Goal: Navigation & Orientation: Find specific page/section

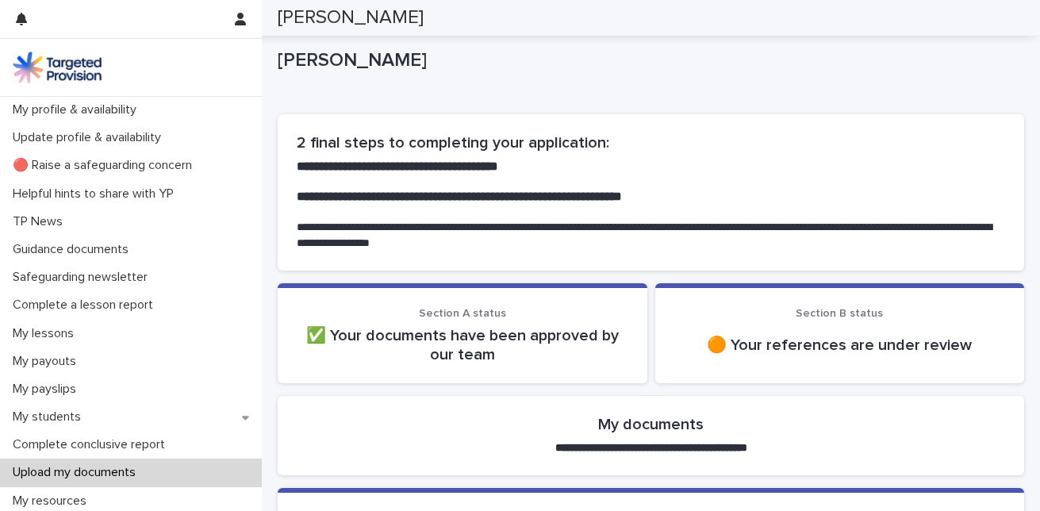
scroll to position [360, 0]
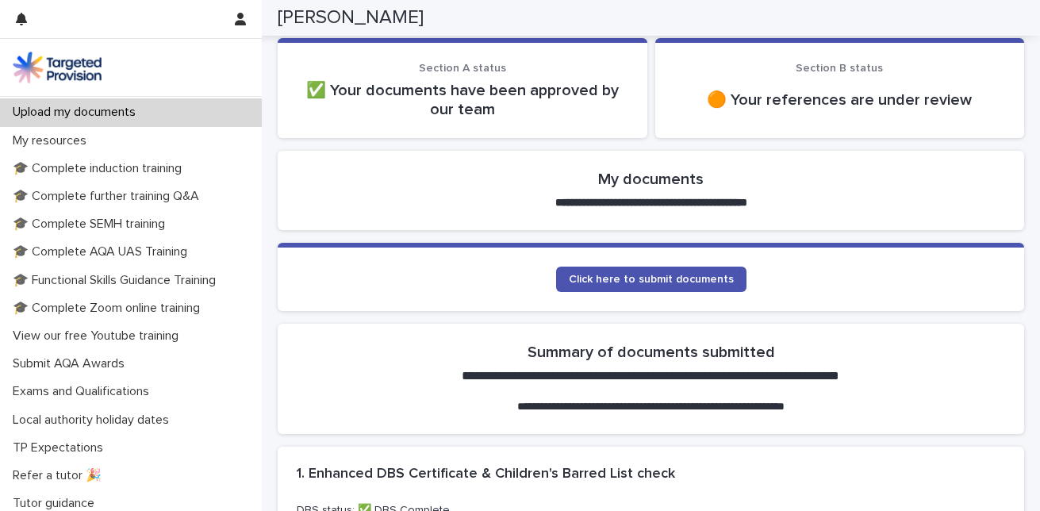
click at [731, 112] on div "🟠 Your references are under review" at bounding box center [840, 100] width 332 height 38
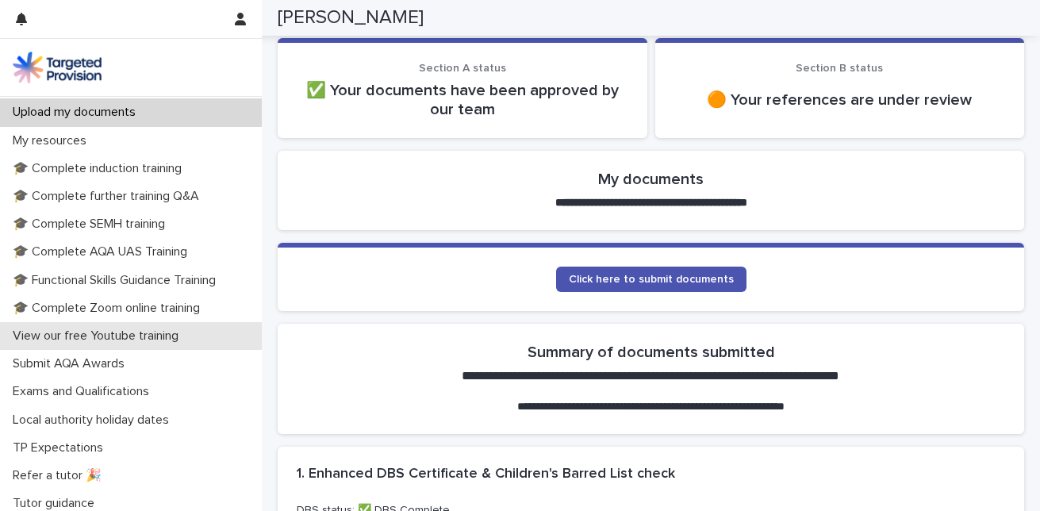
click at [253, 338] on div "View our free Youtube training" at bounding box center [131, 336] width 262 height 28
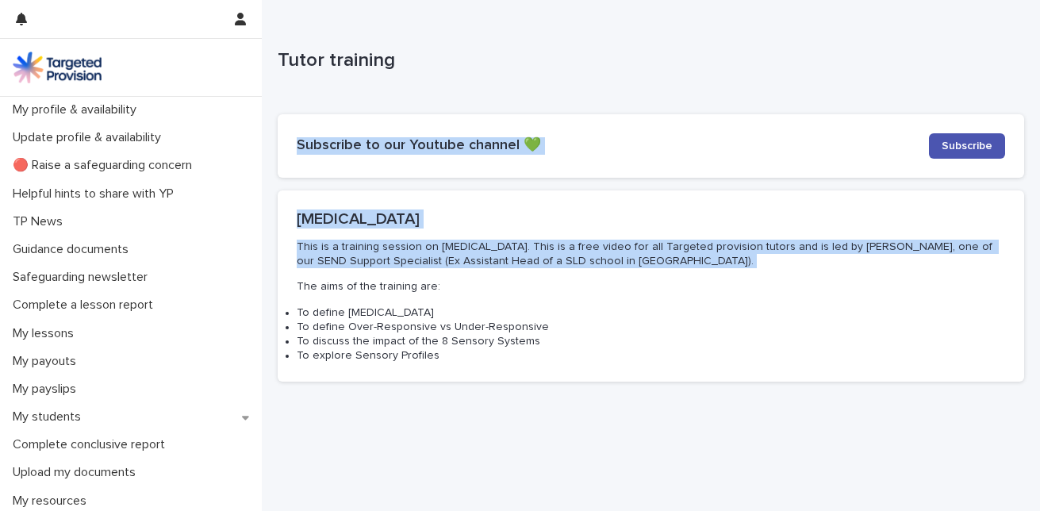
drag, startPoint x: 263, startPoint y: 278, endPoint x: 275, endPoint y: 179, distance: 99.1
drag, startPoint x: 275, startPoint y: 179, endPoint x: 138, endPoint y: 111, distance: 153.2
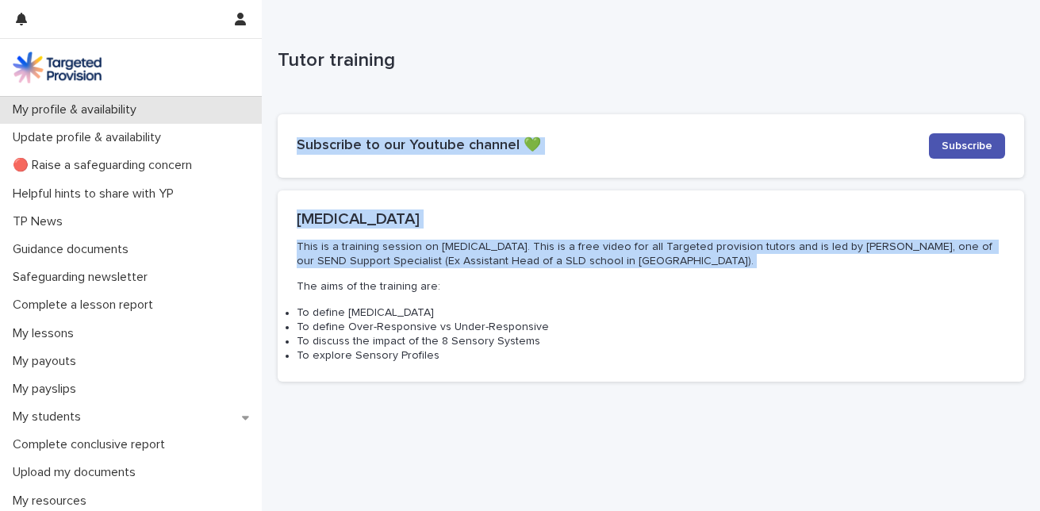
click at [138, 111] on p "My profile & availability" at bounding box center [77, 109] width 143 height 15
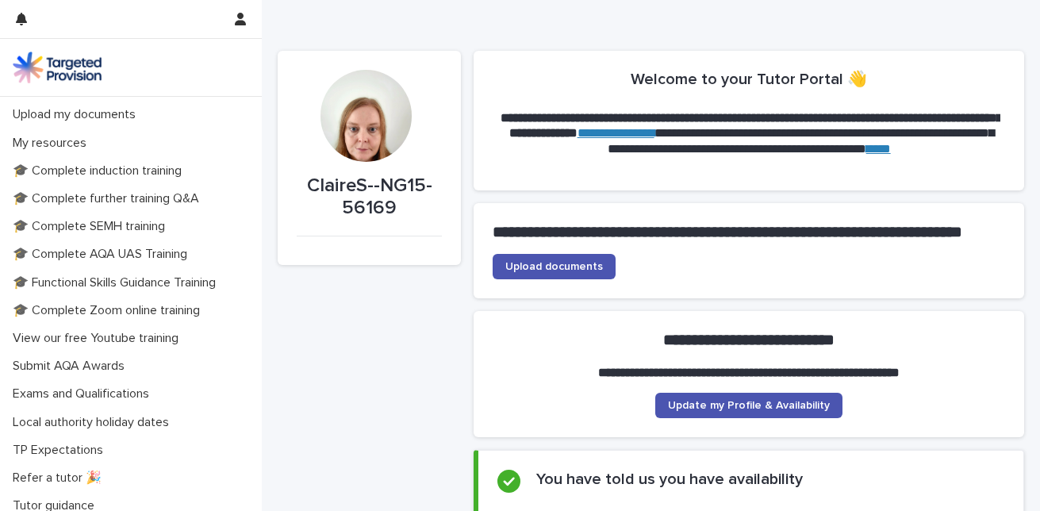
scroll to position [394, 0]
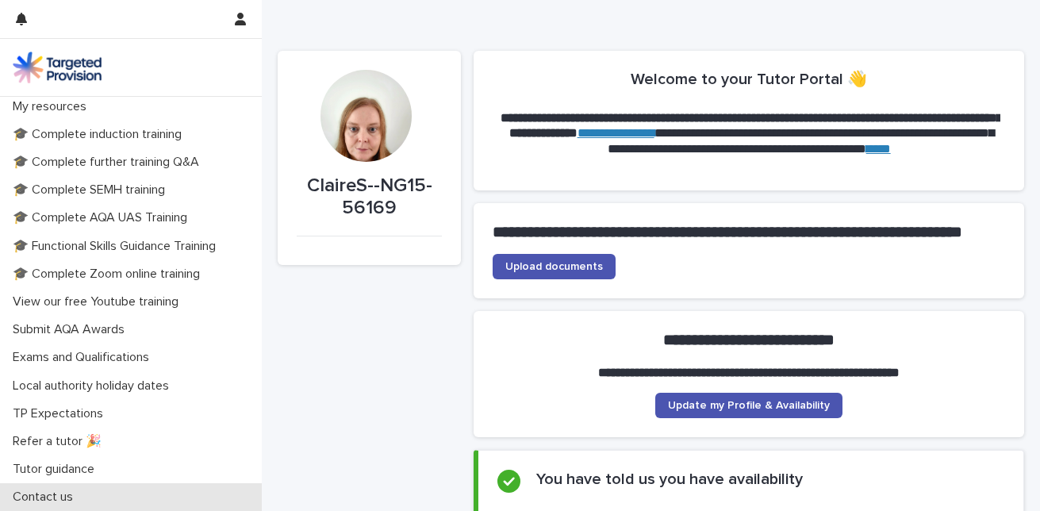
click at [29, 495] on p "Contact us" at bounding box center [45, 496] width 79 height 15
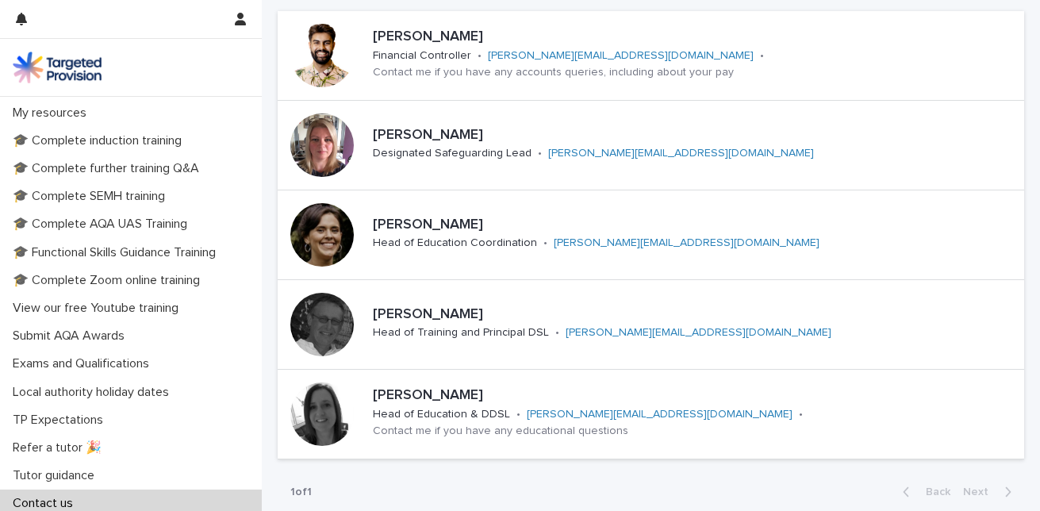
scroll to position [394, 0]
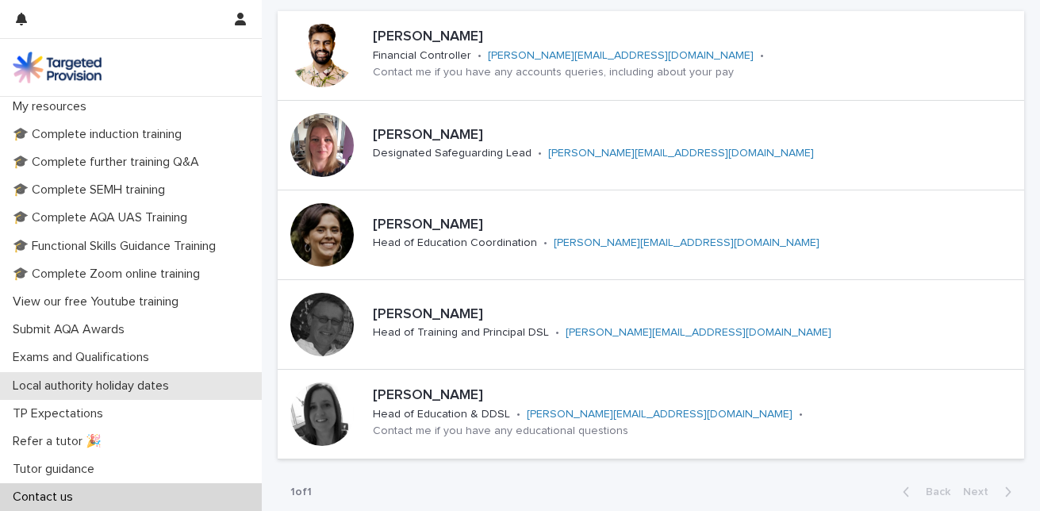
click at [116, 388] on p "Local authority holiday dates" at bounding box center [93, 385] width 175 height 15
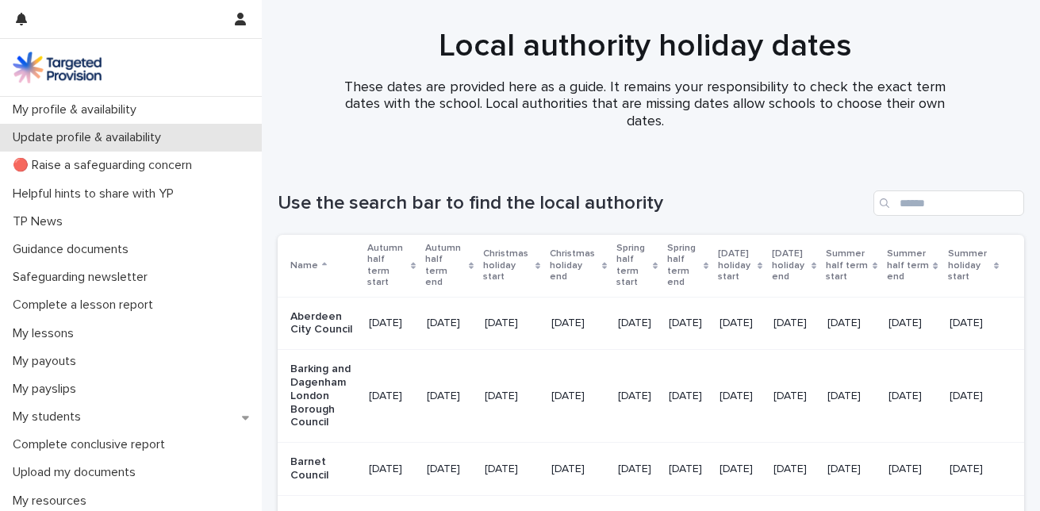
click at [48, 132] on p "Update profile & availability" at bounding box center [89, 137] width 167 height 15
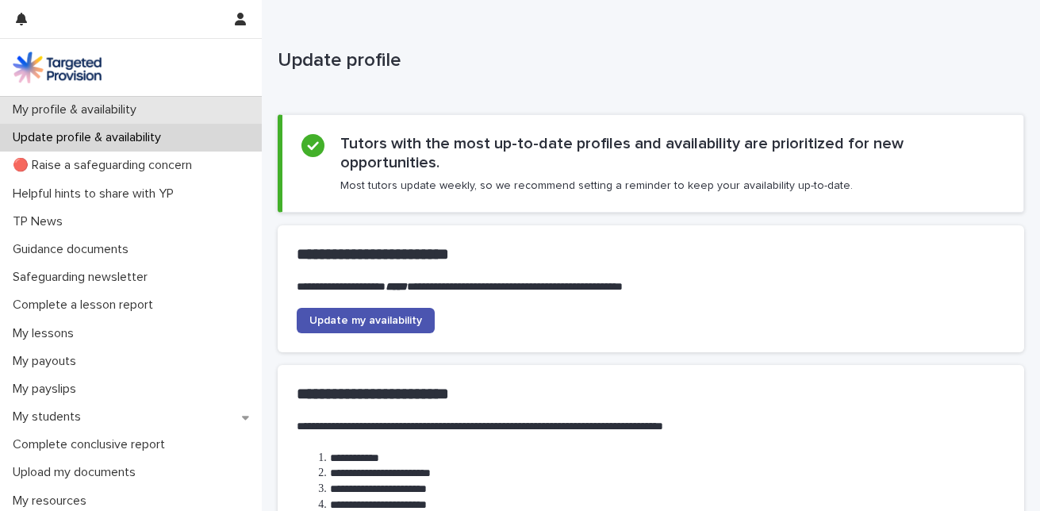
click at [62, 110] on p "My profile & availability" at bounding box center [77, 109] width 143 height 15
